Goal: Check status: Check status

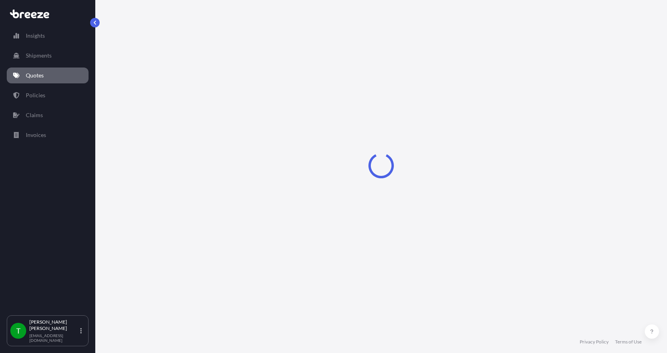
select select "Road"
select select "1"
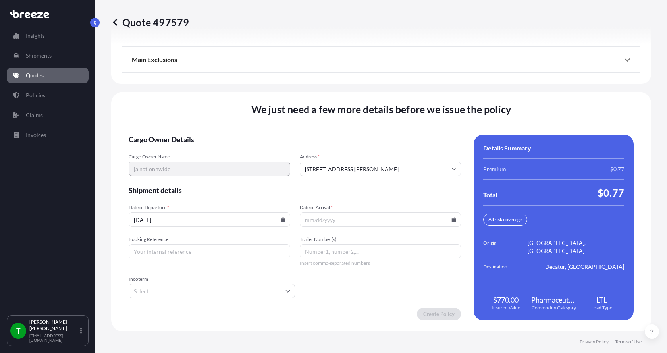
scroll to position [1044, 0]
click at [280, 220] on icon at bounding box center [282, 218] width 4 height 5
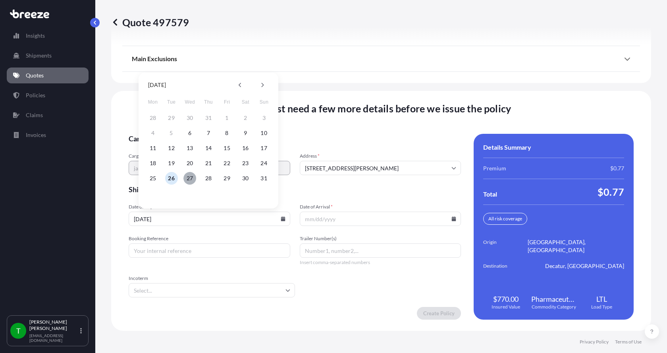
click at [189, 178] on button "27" at bounding box center [189, 178] width 13 height 13
type input "[DATE]"
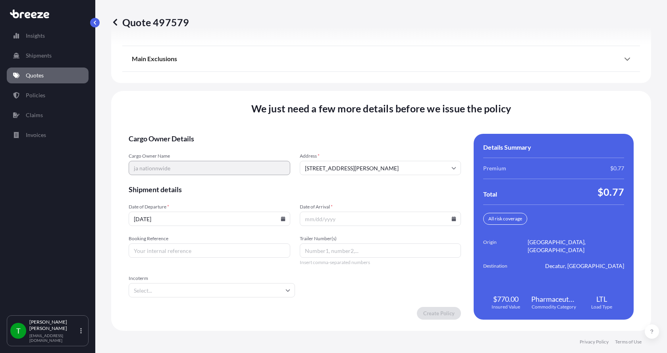
click at [451, 219] on icon at bounding box center [453, 218] width 4 height 5
click at [399, 176] on button "29" at bounding box center [396, 178] width 13 height 13
type input "[DATE]"
